Goal: Task Accomplishment & Management: Use online tool/utility

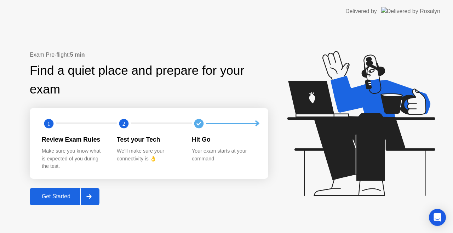
click at [57, 195] on div "Get Started" at bounding box center [56, 196] width 49 height 6
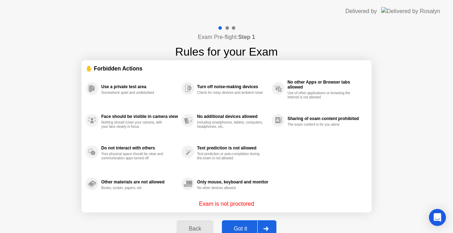
click at [236, 228] on div "Got it" at bounding box center [240, 229] width 33 height 6
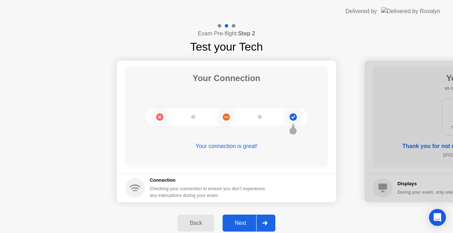
click at [244, 222] on div "Next" at bounding box center [241, 223] width 32 height 6
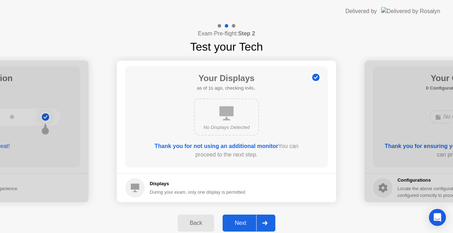
click at [244, 222] on div "Next" at bounding box center [241, 223] width 32 height 6
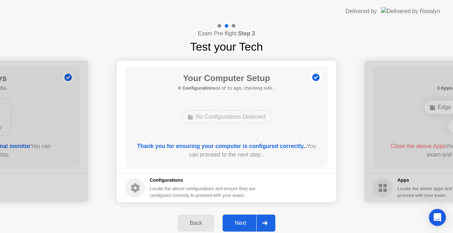
click at [244, 222] on div "Next" at bounding box center [241, 223] width 32 height 6
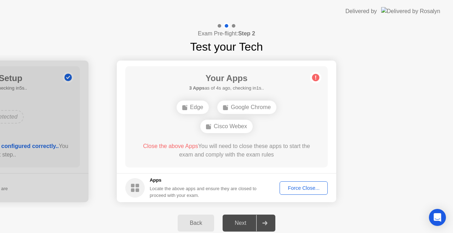
click at [303, 187] on div "Force Close..." at bounding box center [303, 188] width 43 height 6
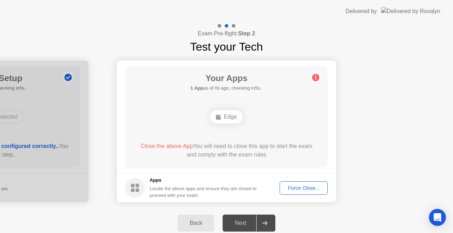
click at [290, 186] on div "Force Close..." at bounding box center [303, 188] width 43 height 6
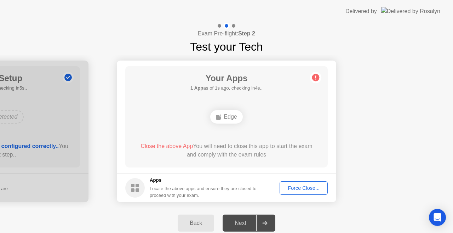
click at [296, 188] on div "Force Close..." at bounding box center [303, 188] width 43 height 6
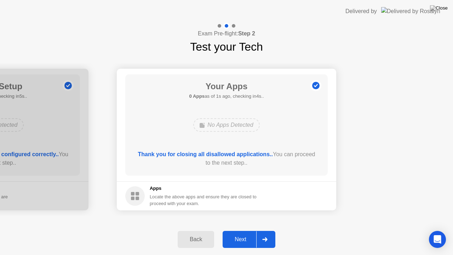
click at [240, 233] on div "Next" at bounding box center [241, 239] width 32 height 6
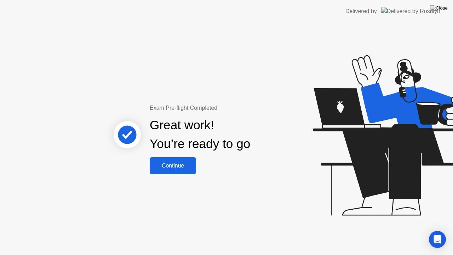
click at [177, 165] on div "Continue" at bounding box center [173, 166] width 42 height 6
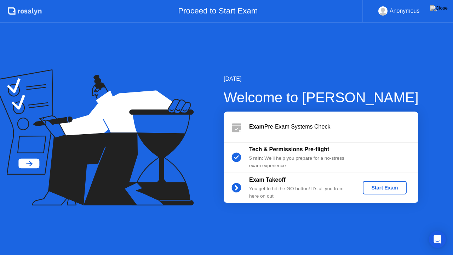
click at [381, 187] on div "Start Exam" at bounding box center [385, 188] width 38 height 6
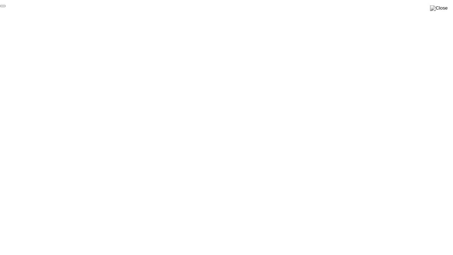
click div "End Proctoring Session"
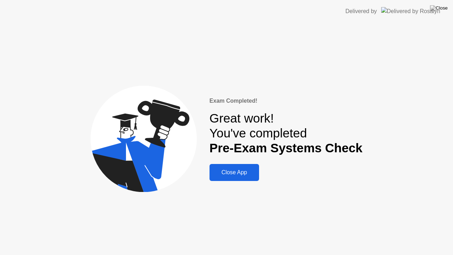
click at [234, 171] on div "Close App" at bounding box center [234, 172] width 45 height 6
